Goal: Task Accomplishment & Management: Use online tool/utility

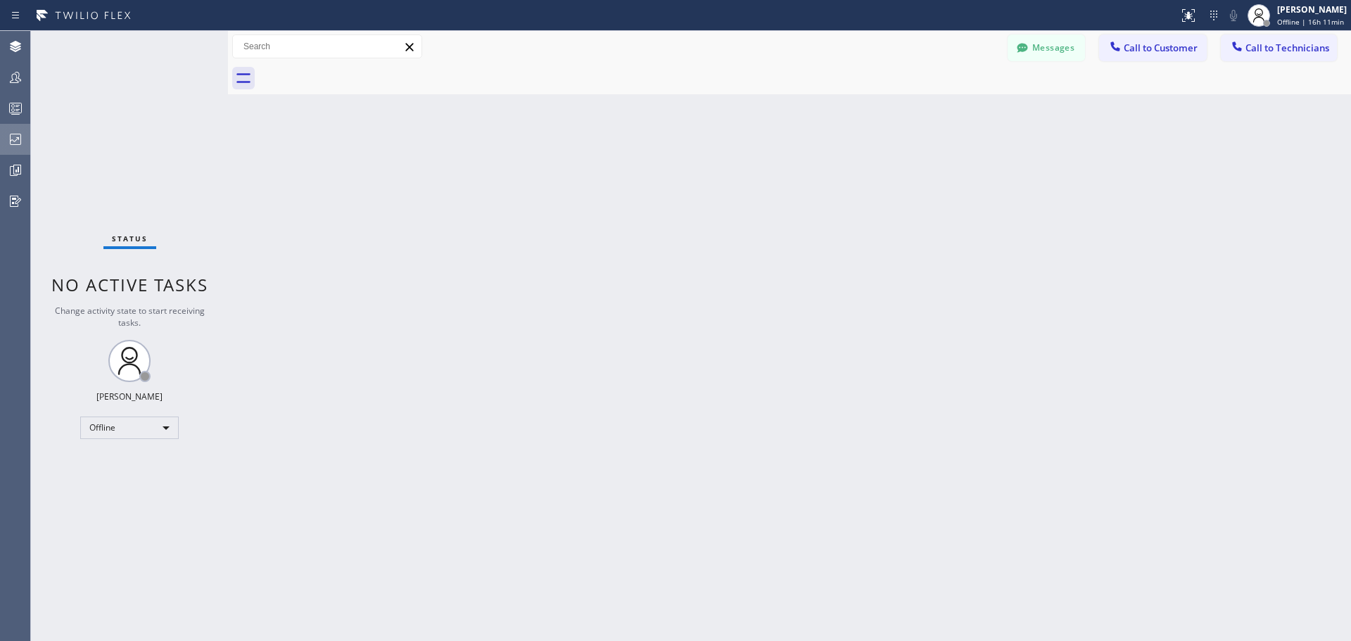
click at [17, 134] on icon at bounding box center [15, 139] width 11 height 11
